Goal: Navigation & Orientation: Go to known website

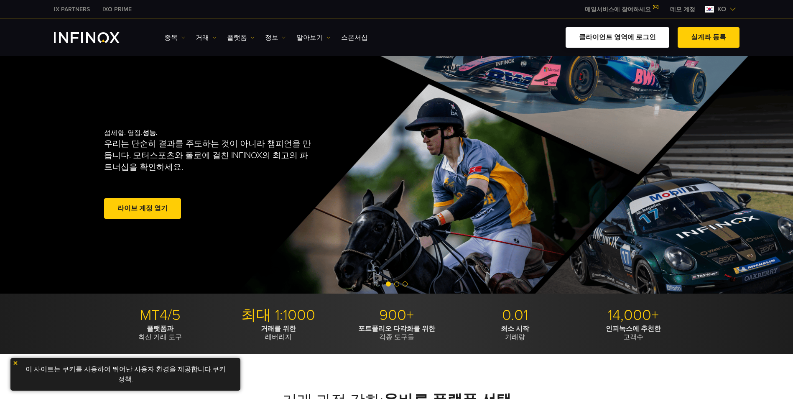
click at [593, 37] on link "클라이언트 영역에 로그인" at bounding box center [617, 37] width 104 height 20
